Goal: Task Accomplishment & Management: Manage account settings

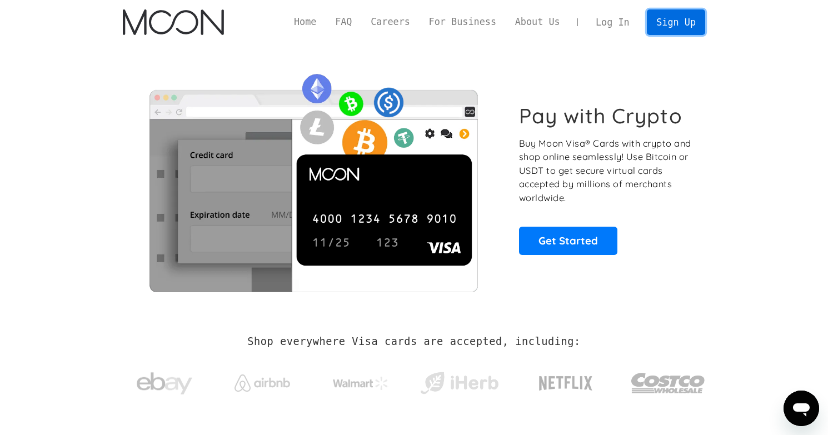
click at [669, 33] on link "Sign Up" at bounding box center [676, 21] width 58 height 25
click at [621, 21] on link "Log In" at bounding box center [612, 22] width 52 height 24
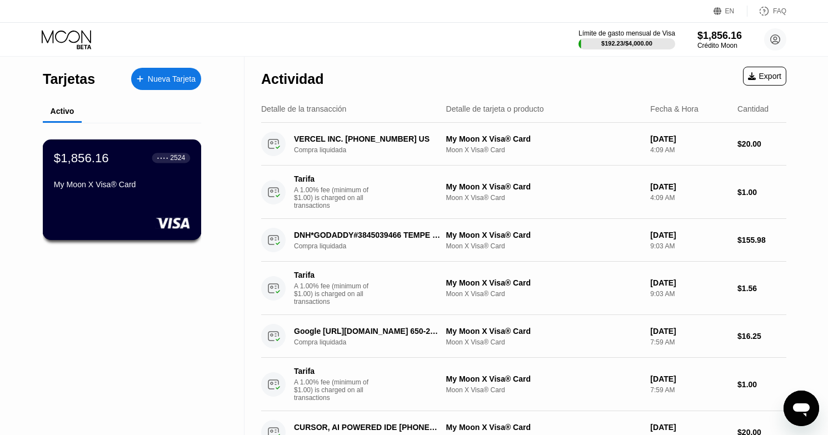
click at [115, 201] on div "$1,856.16 ● ● ● ● 2524 My Moon X Visa® Card" at bounding box center [122, 189] width 159 height 101
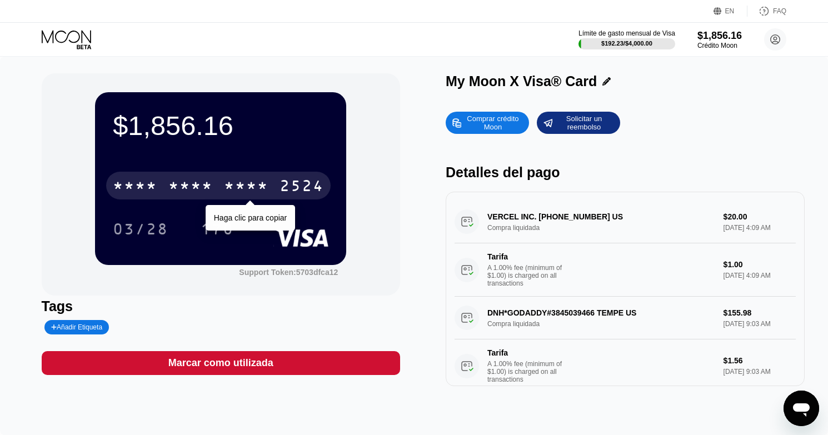
click at [251, 188] on div "* * * *" at bounding box center [246, 187] width 44 height 18
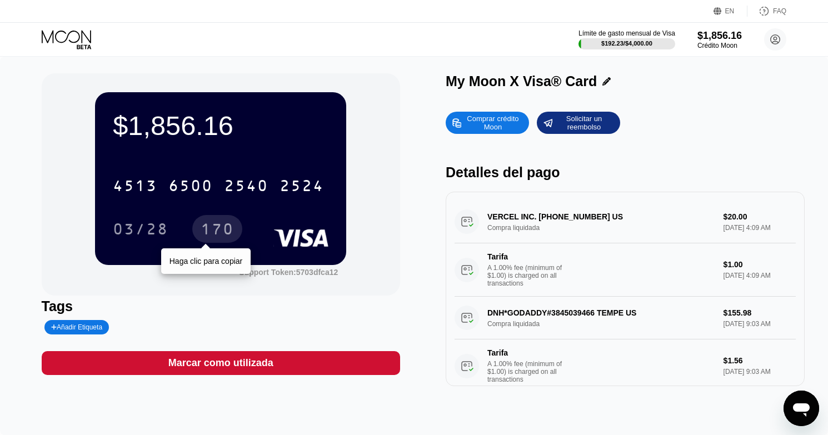
click at [208, 233] on div "170" at bounding box center [217, 231] width 33 height 18
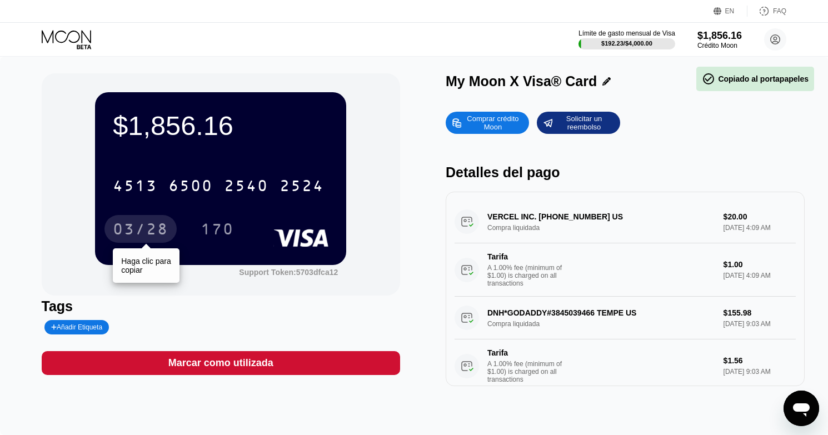
click at [152, 226] on div "03/28" at bounding box center [141, 231] width 56 height 18
